Goal: Task Accomplishment & Management: Manage account settings

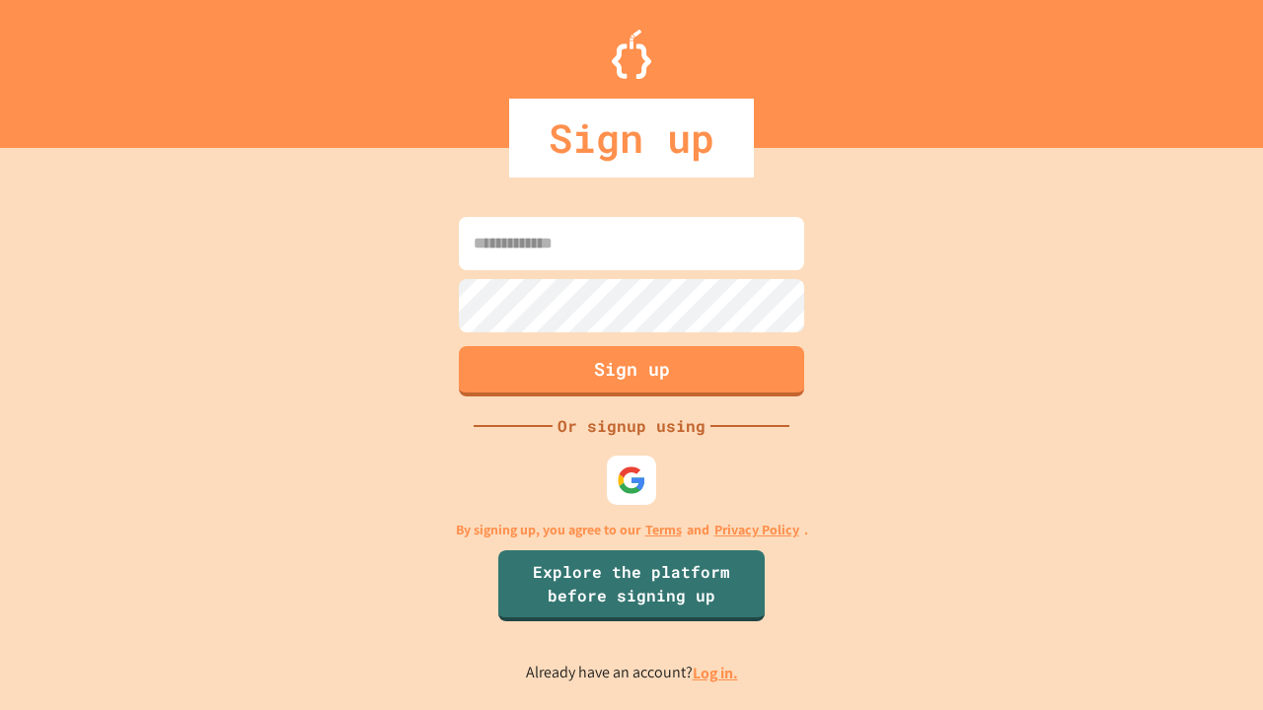
click at [716, 673] on link "Log in." at bounding box center [714, 673] width 45 height 21
